Goal: Task Accomplishment & Management: Use online tool/utility

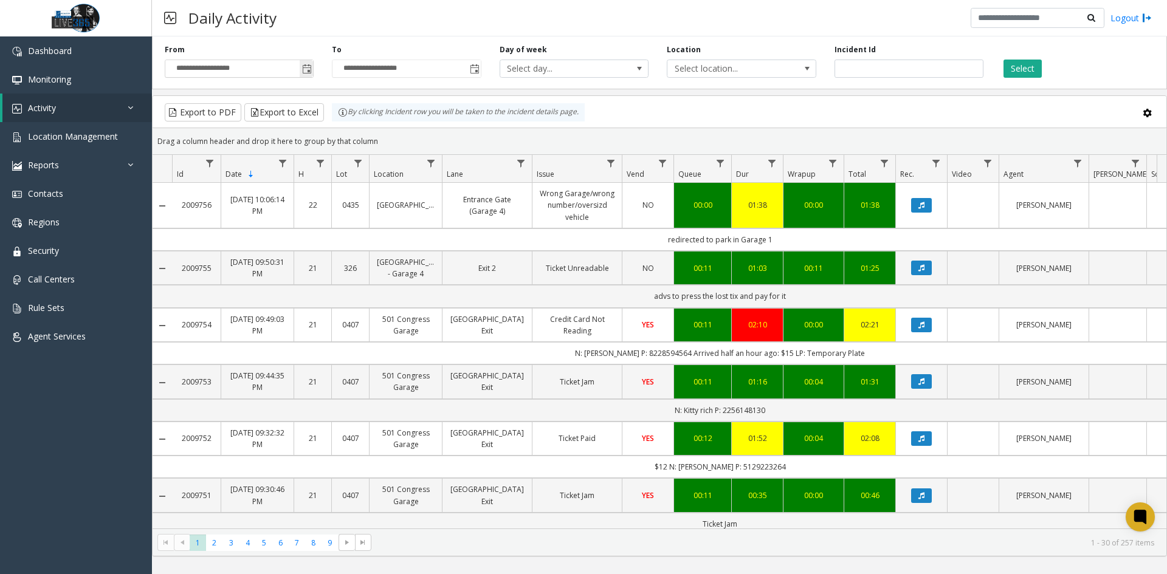
click at [312, 69] on span "Toggle popup" at bounding box center [307, 69] width 10 height 10
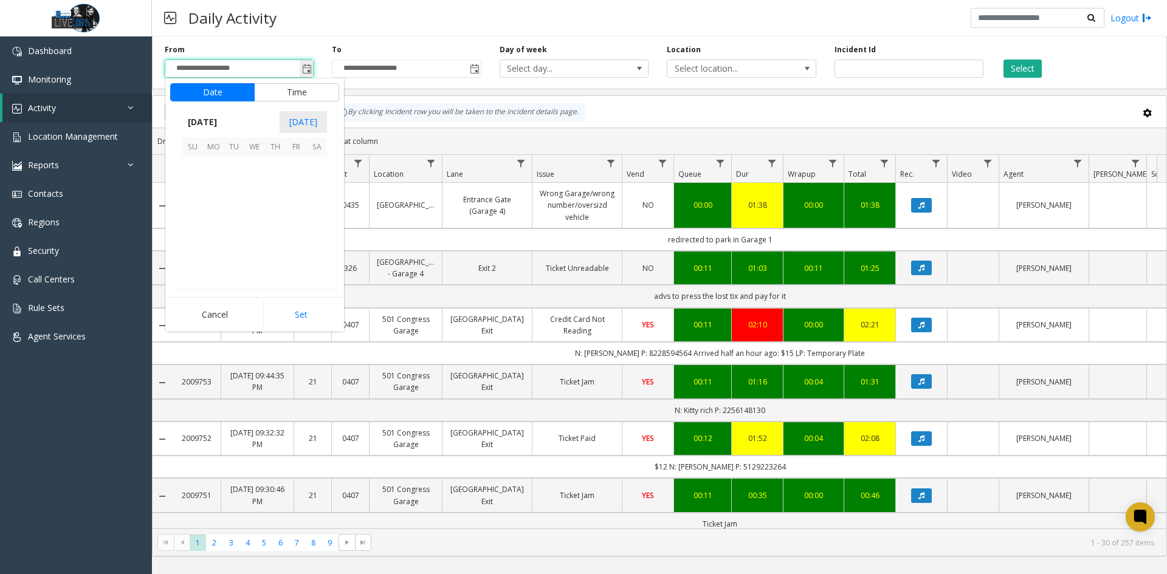
scroll to position [218170, 0]
click at [236, 232] on span "23" at bounding box center [234, 228] width 21 height 21
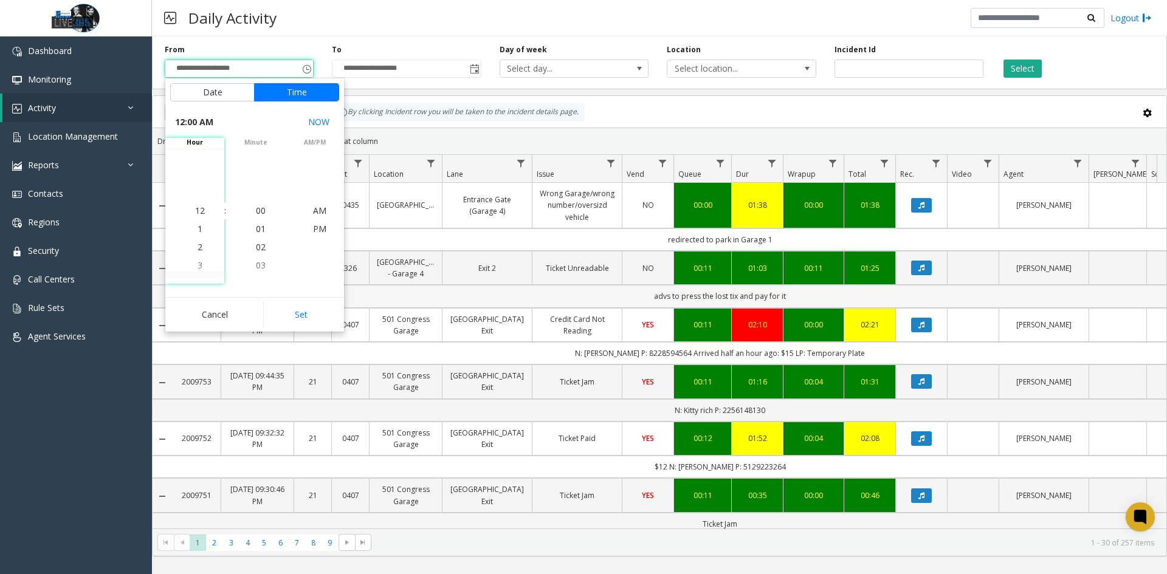
click at [288, 317] on button "Set" at bounding box center [301, 315] width 77 height 27
type input "**********"
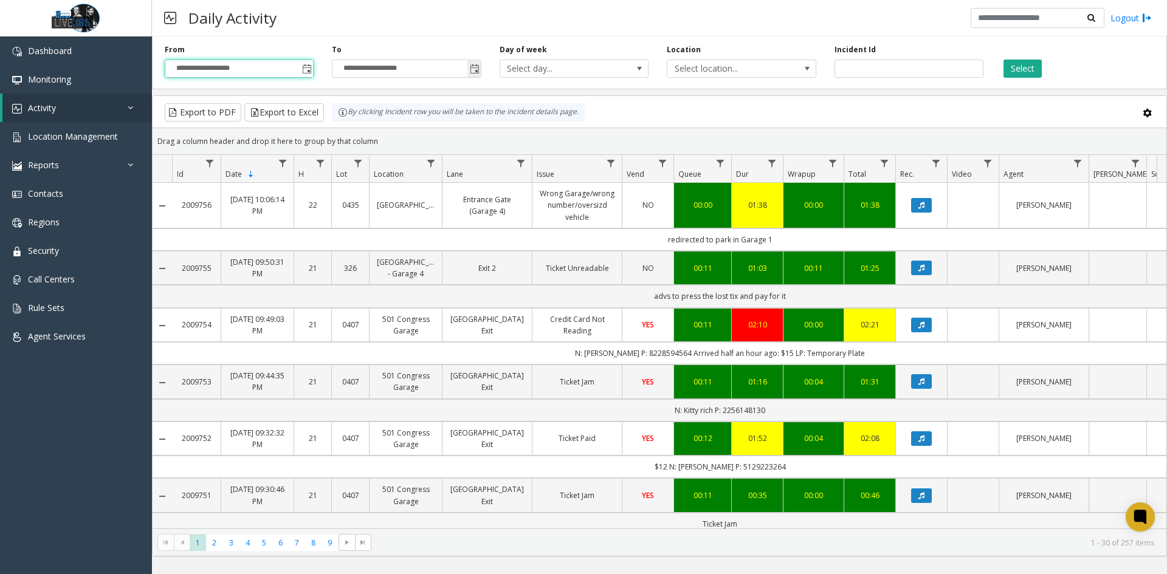
drag, startPoint x: 468, startPoint y: 66, endPoint x: 475, endPoint y: 69, distance: 7.3
click at [474, 68] on span "Toggle popup" at bounding box center [473, 68] width 13 height 19
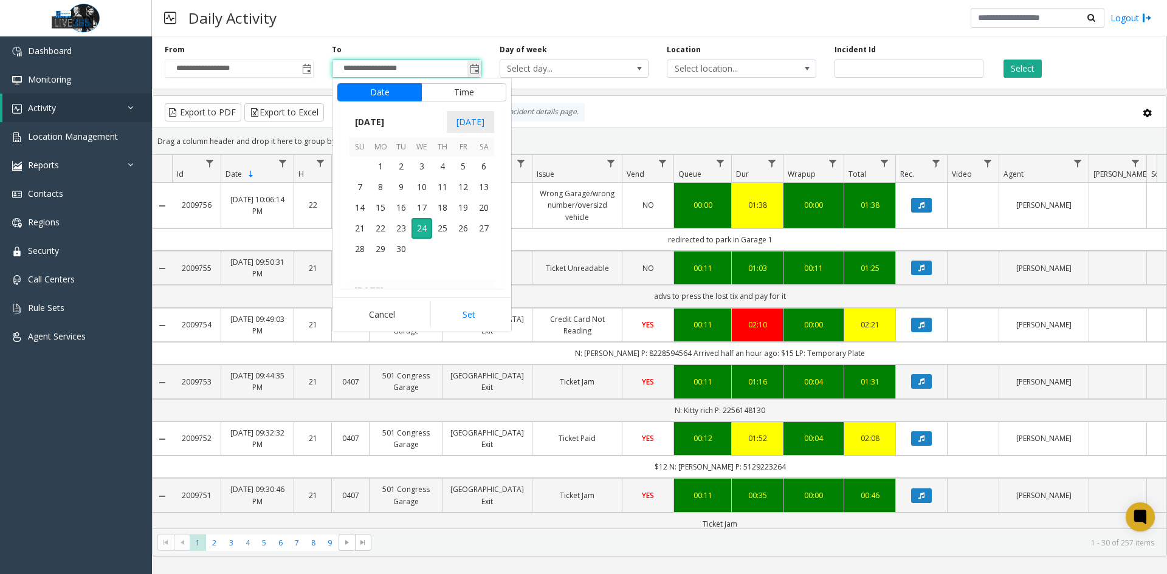
scroll to position [18, 0]
click at [407, 227] on span "23" at bounding box center [401, 228] width 21 height 21
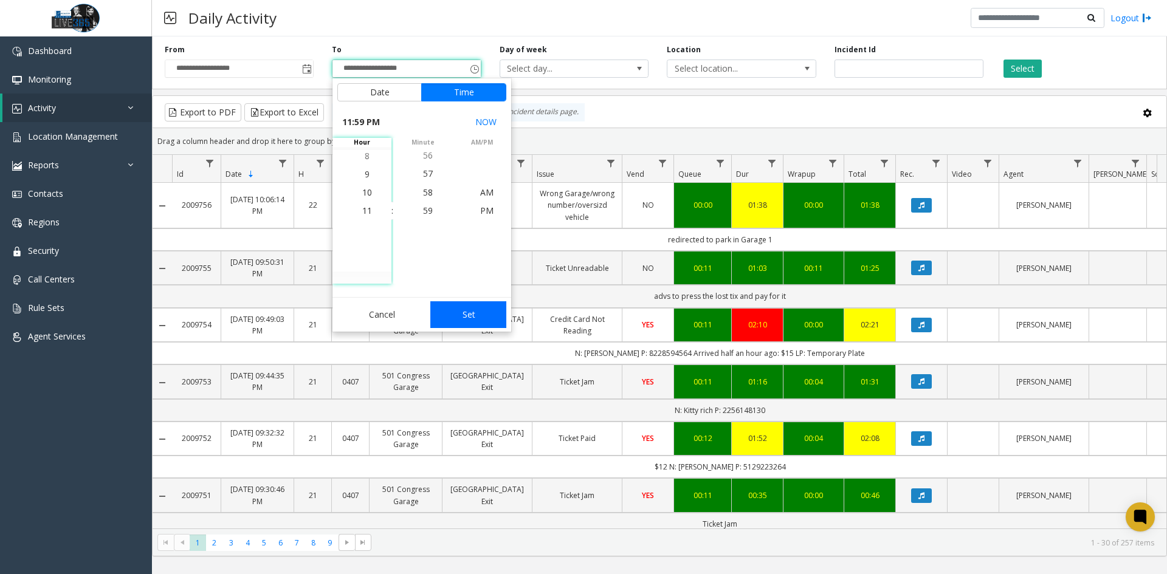
click at [466, 314] on button "Set" at bounding box center [468, 315] width 77 height 27
type input "**********"
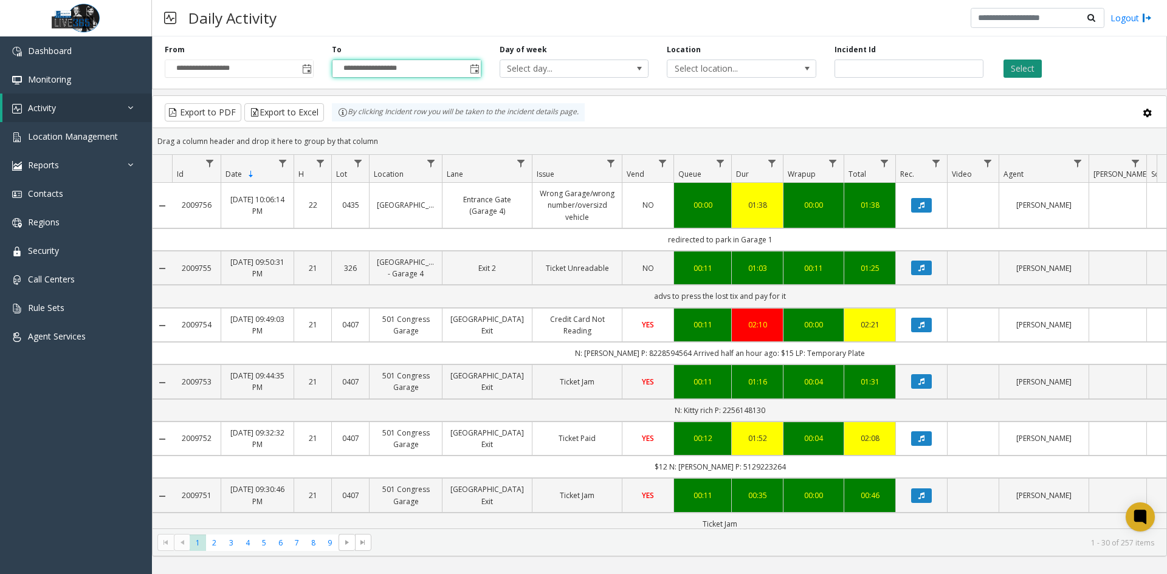
click at [1016, 67] on button "Select" at bounding box center [1023, 69] width 38 height 18
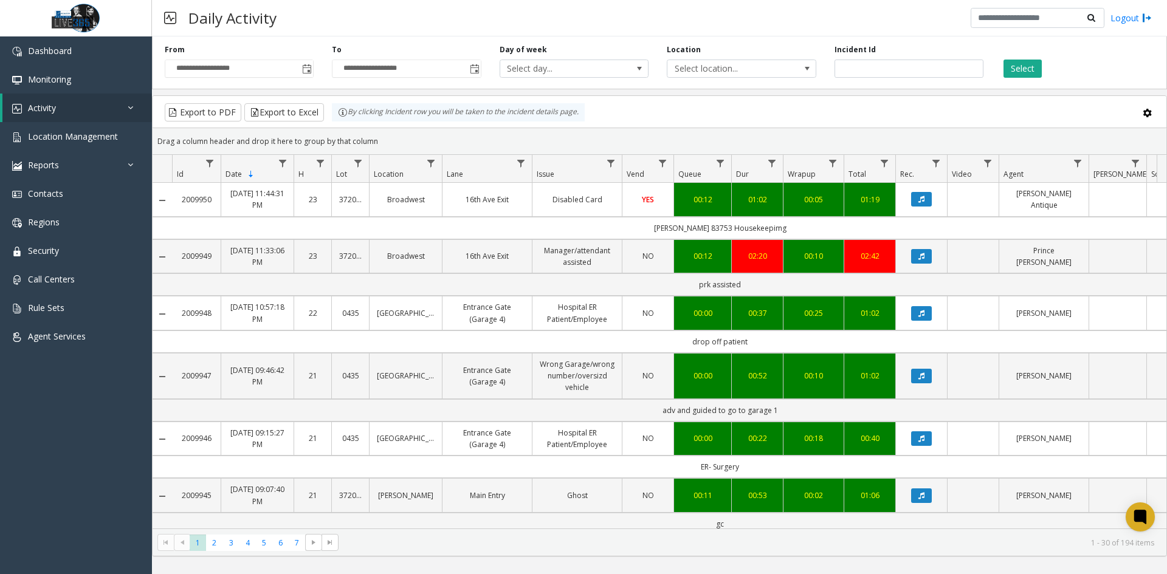
click at [278, 98] on kendo-grid-toolbar "Export to PDF Export to Excel By clicking Incident row you will be taken to the…" at bounding box center [660, 112] width 1014 height 32
click at [290, 111] on button "Export to Excel" at bounding box center [284, 112] width 80 height 18
